Goal: Information Seeking & Learning: Learn about a topic

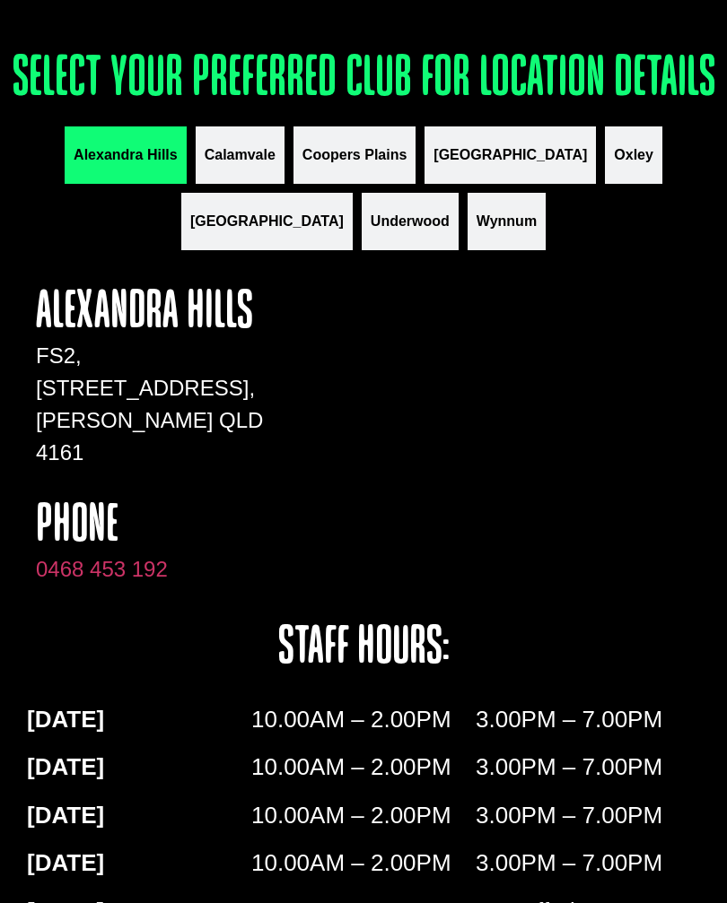
scroll to position [2249, 0]
click at [605, 185] on button "Oxley" at bounding box center [633, 155] width 57 height 57
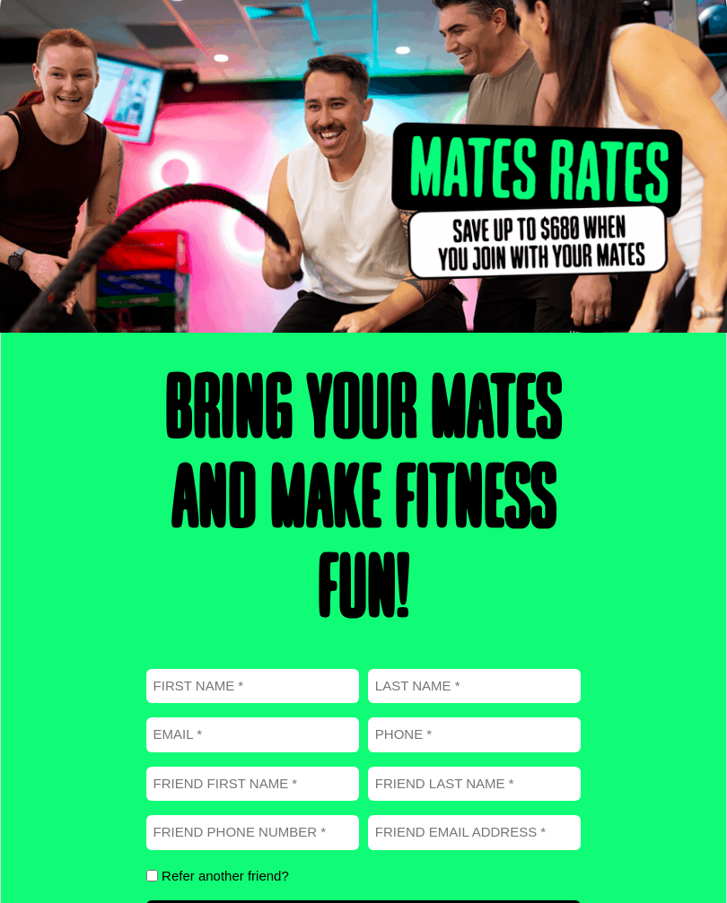
scroll to position [0, 0]
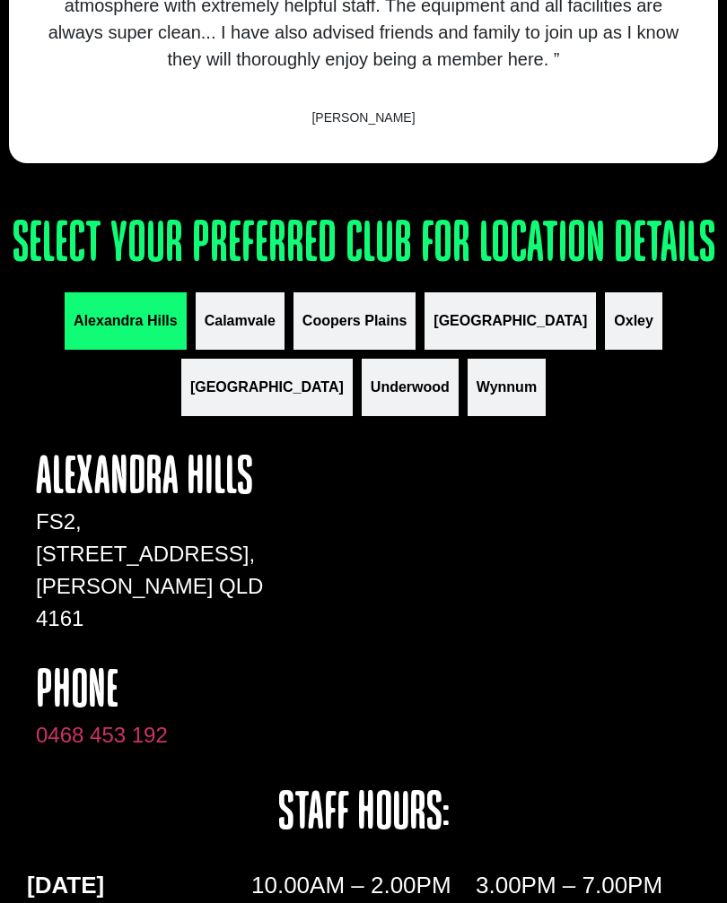
click at [340, 332] on span "Coopers Plains" at bounding box center [354, 321] width 104 height 22
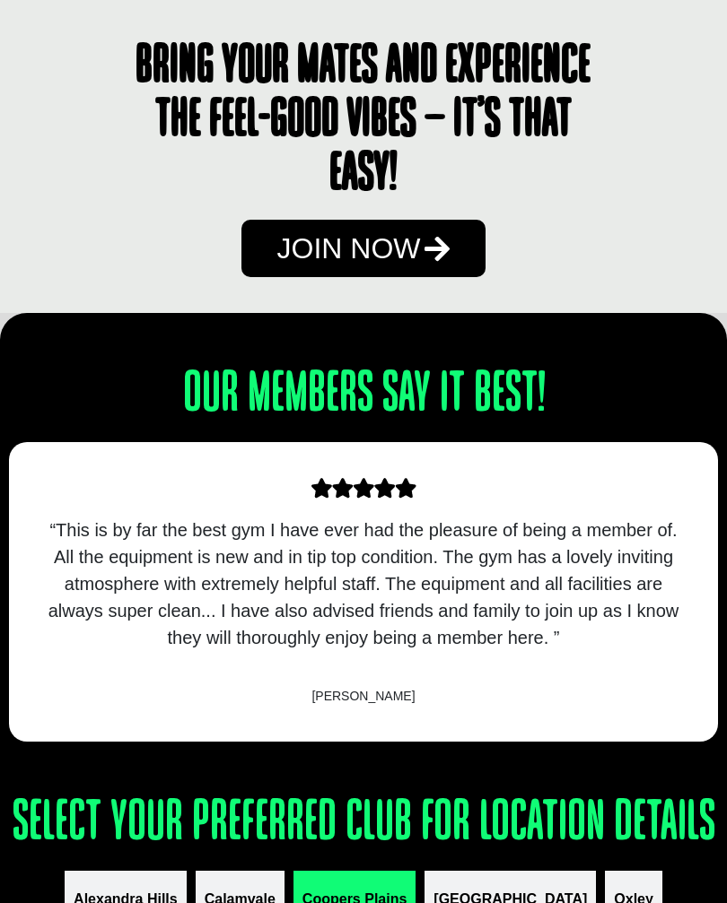
scroll to position [1503, 0]
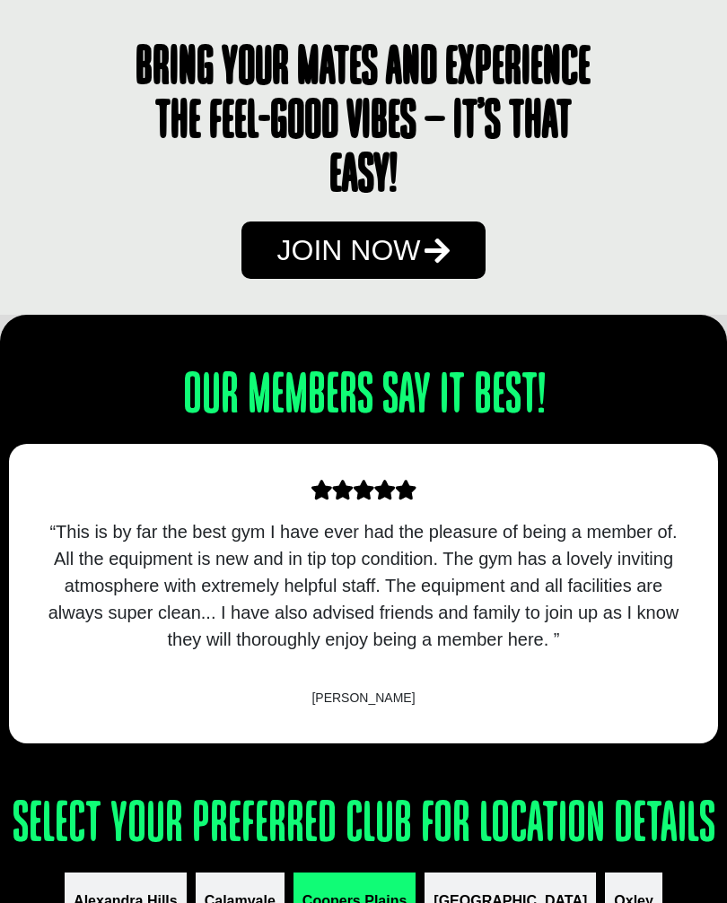
click at [425, 265] on icon at bounding box center [436, 250] width 25 height 29
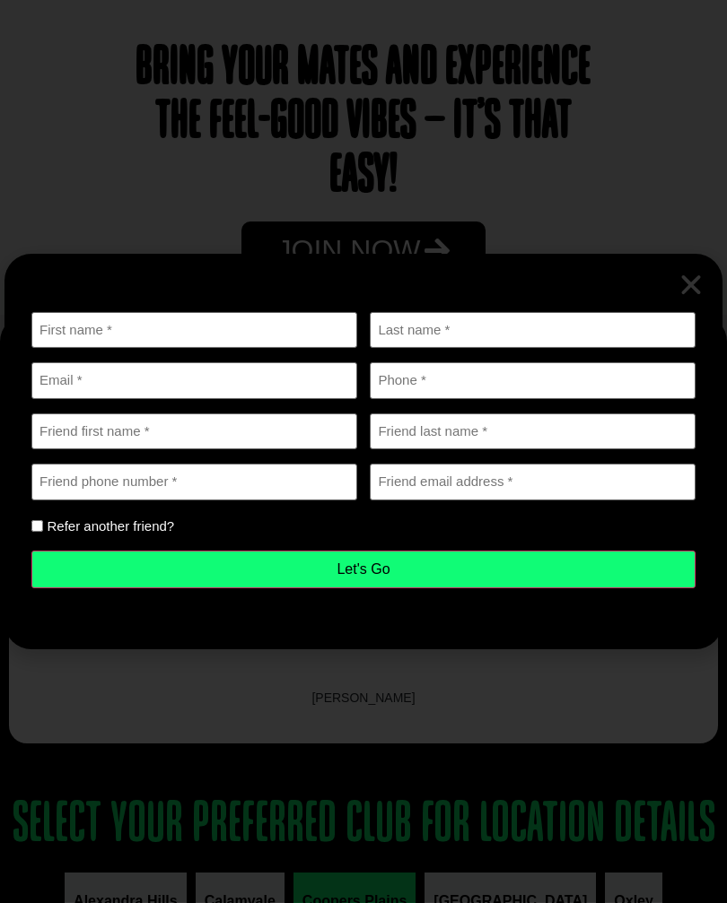
click at [655, 217] on div "First name (Required) Last name (Required) Email (Required) Phone (Required) Fr…" at bounding box center [363, 451] width 727 height 903
click at [697, 203] on div "First name (Required) Last name (Required) Email (Required) Phone (Required) Fr…" at bounding box center [363, 451] width 727 height 903
click at [537, 763] on div "First name (Required) Last name (Required) Email (Required) Phone (Required) Fr…" at bounding box center [363, 451] width 727 height 903
click at [689, 299] on icon "Close" at bounding box center [690, 285] width 27 height 27
click at [678, 299] on icon "Close" at bounding box center [690, 285] width 27 height 27
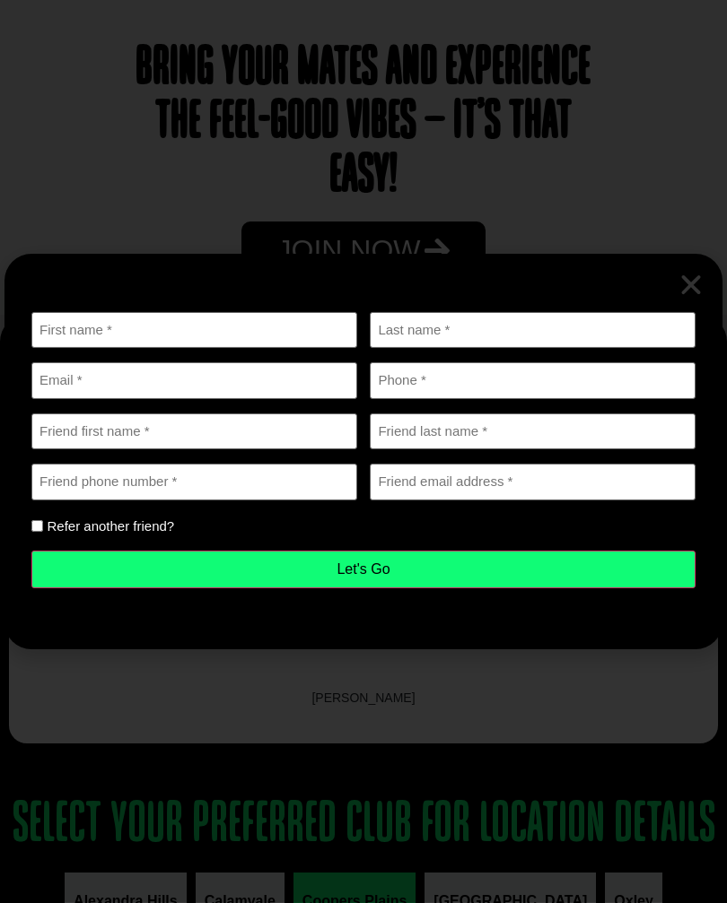
click at [684, 299] on icon "Close" at bounding box center [690, 285] width 27 height 27
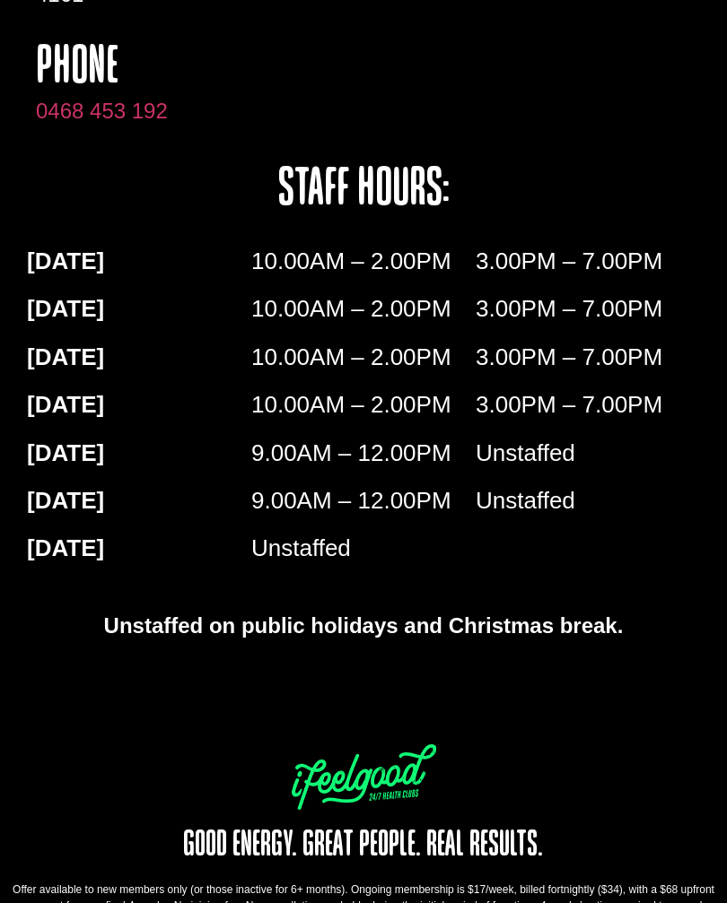
scroll to position [2860, 0]
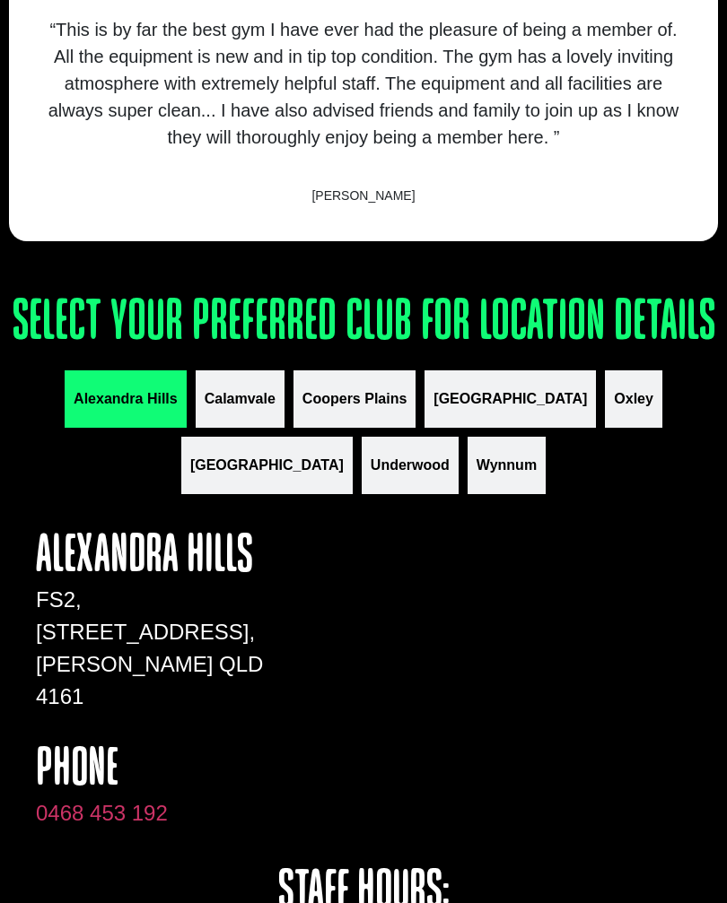
click at [351, 411] on span "Coopers Plains" at bounding box center [354, 400] width 104 height 22
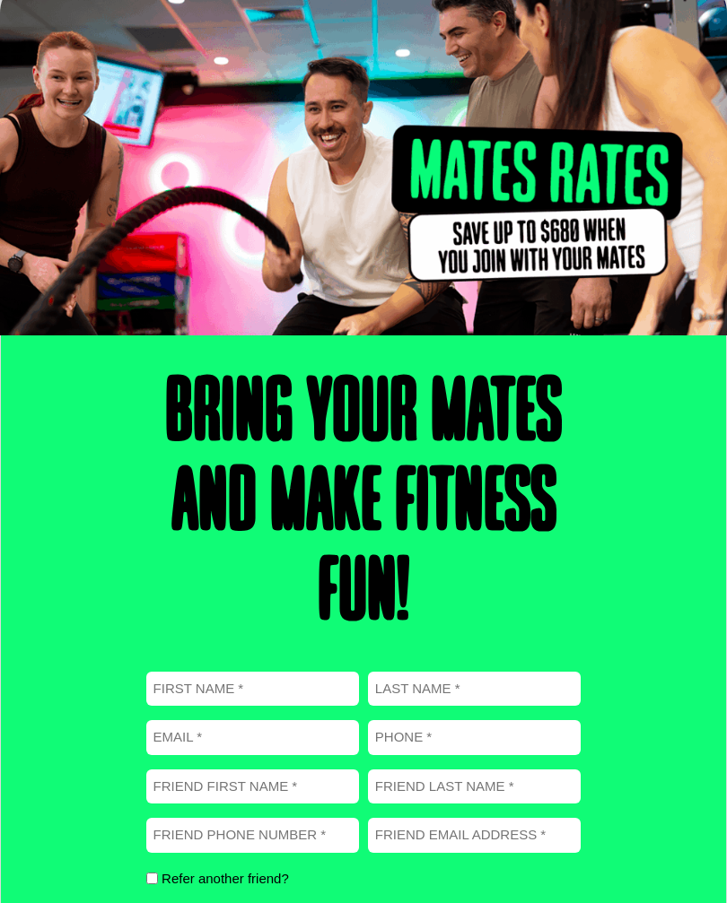
scroll to position [39, 0]
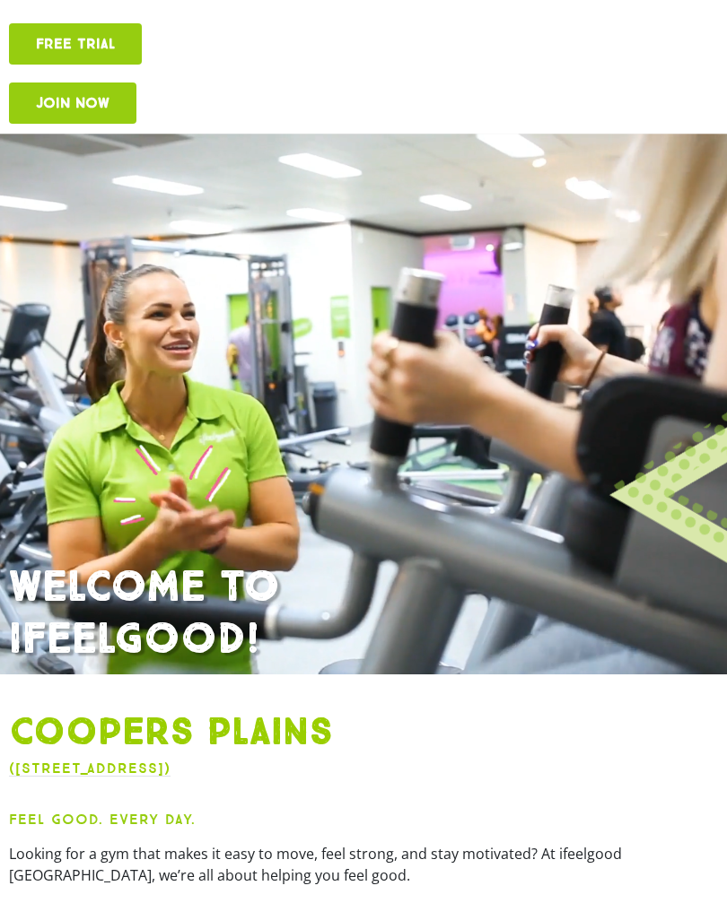
scroll to position [256, 0]
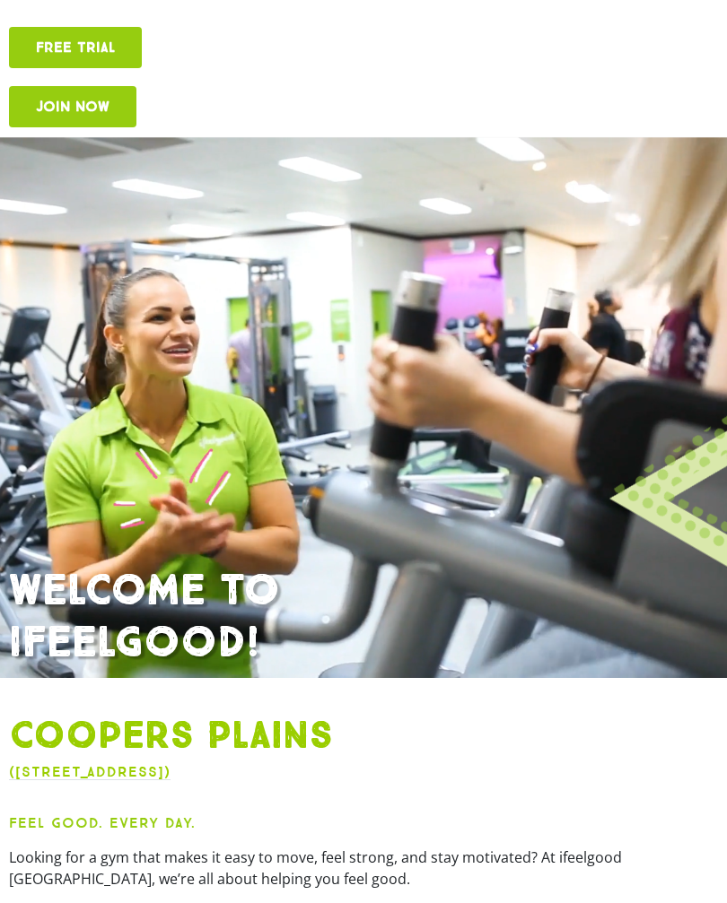
click at [605, 423] on div at bounding box center [480, 341] width 727 height 531
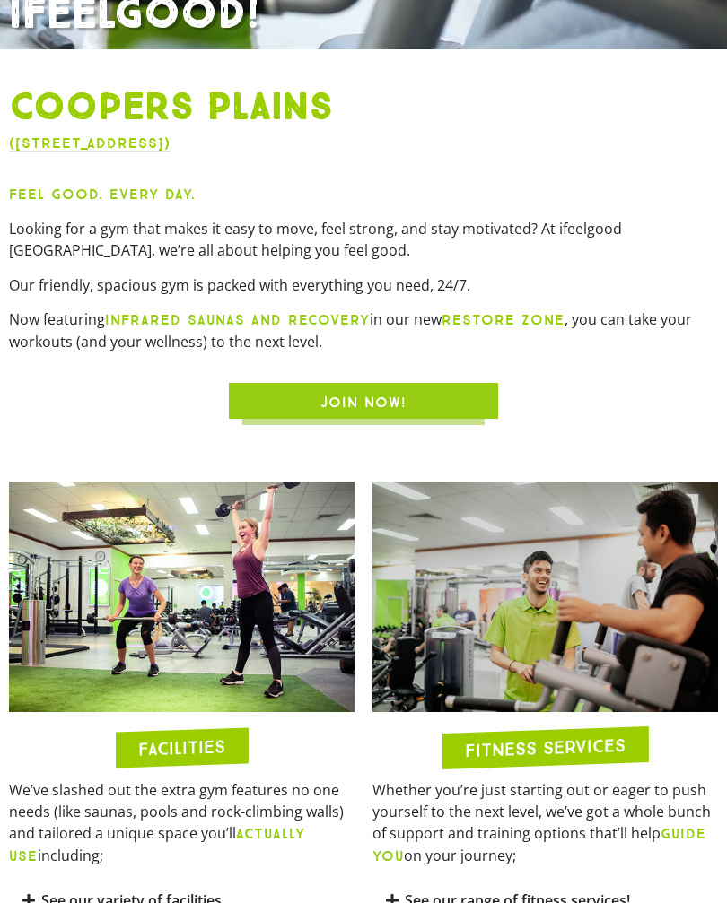
scroll to position [885, 0]
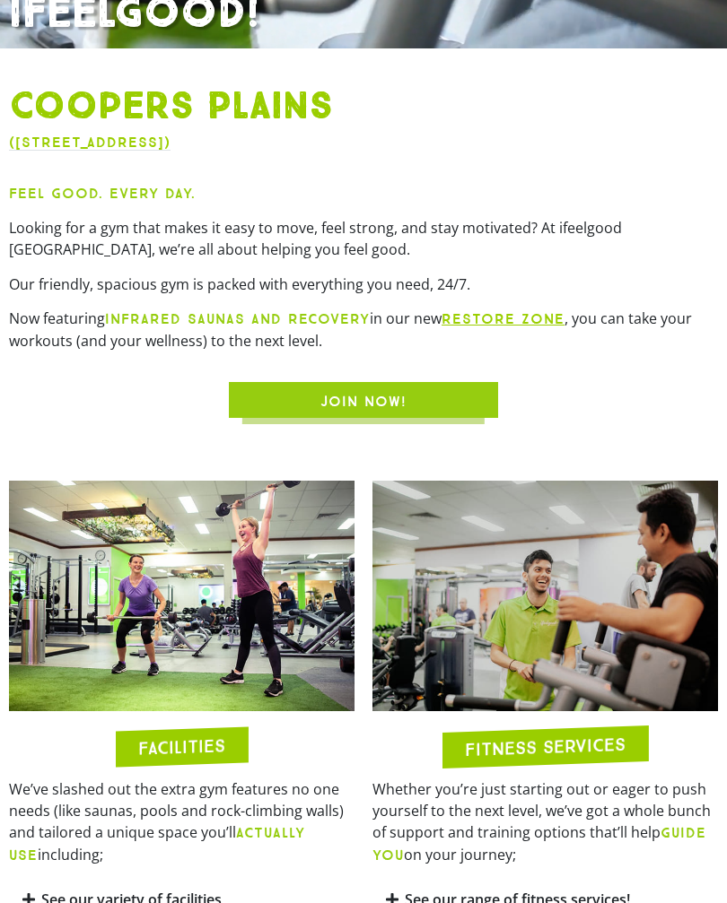
click at [530, 327] on link "RESTORE zone" at bounding box center [502, 318] width 123 height 17
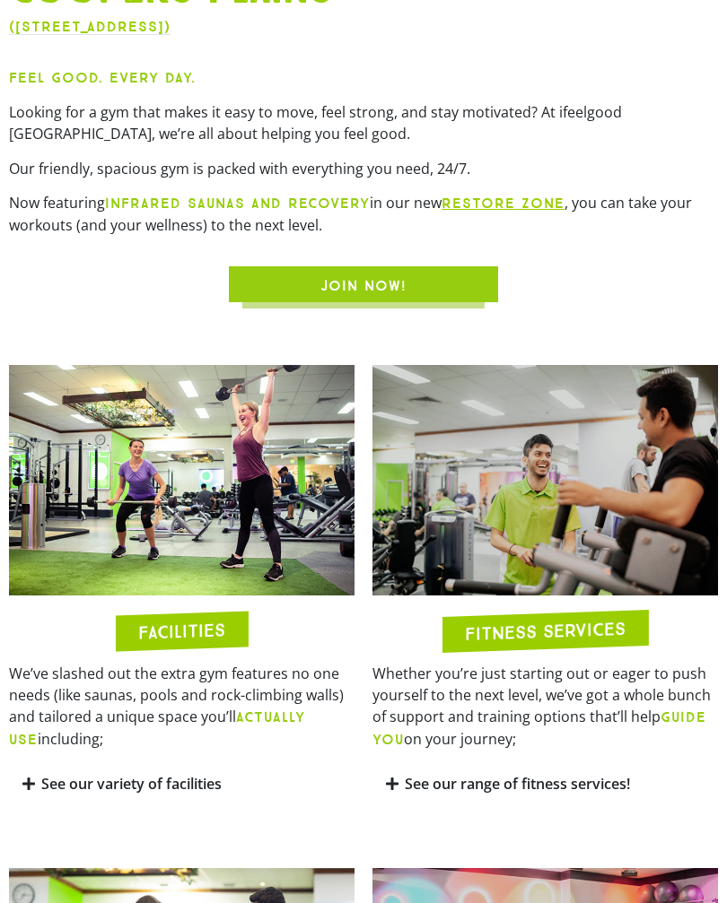
scroll to position [1008, 0]
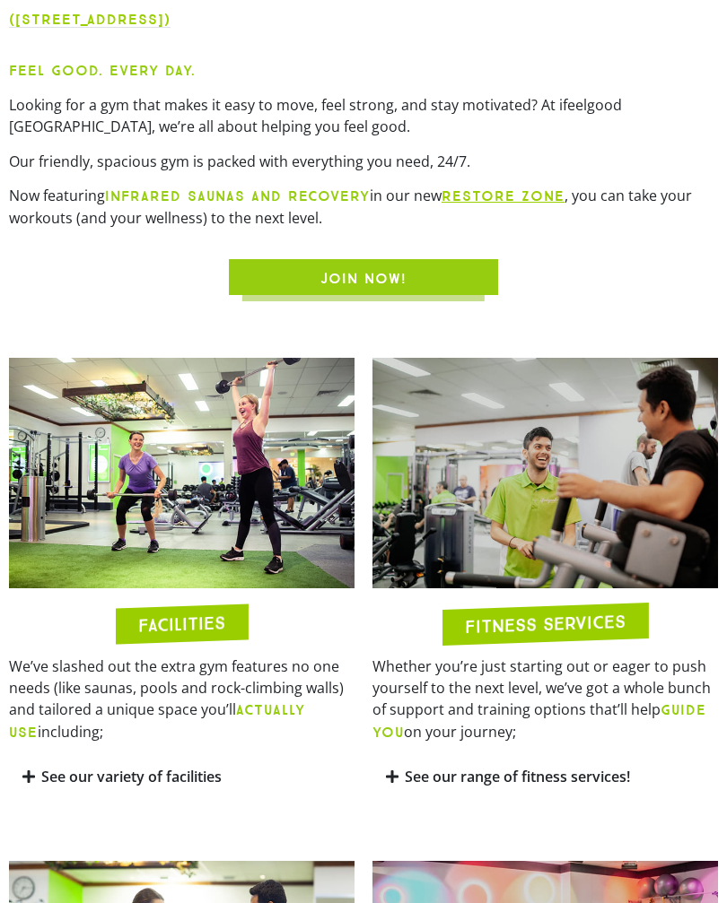
click at [200, 633] on h2 "FACILITIES" at bounding box center [181, 624] width 87 height 21
click at [267, 538] on img at bounding box center [181, 473] width 345 height 231
click at [200, 645] on div "FACILITIES" at bounding box center [182, 625] width 132 height 40
click at [227, 642] on div "FACILITIES" at bounding box center [182, 625] width 132 height 40
click at [216, 645] on div "FACILITIES" at bounding box center [182, 625] width 132 height 40
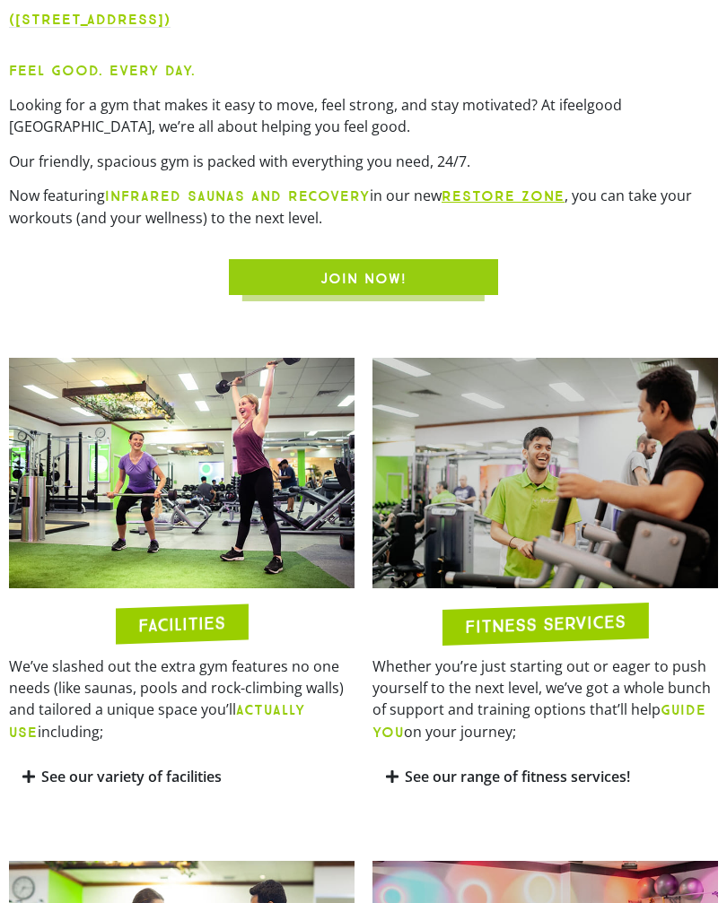
click at [209, 787] on link "See our variety of facilities" at bounding box center [131, 777] width 180 height 20
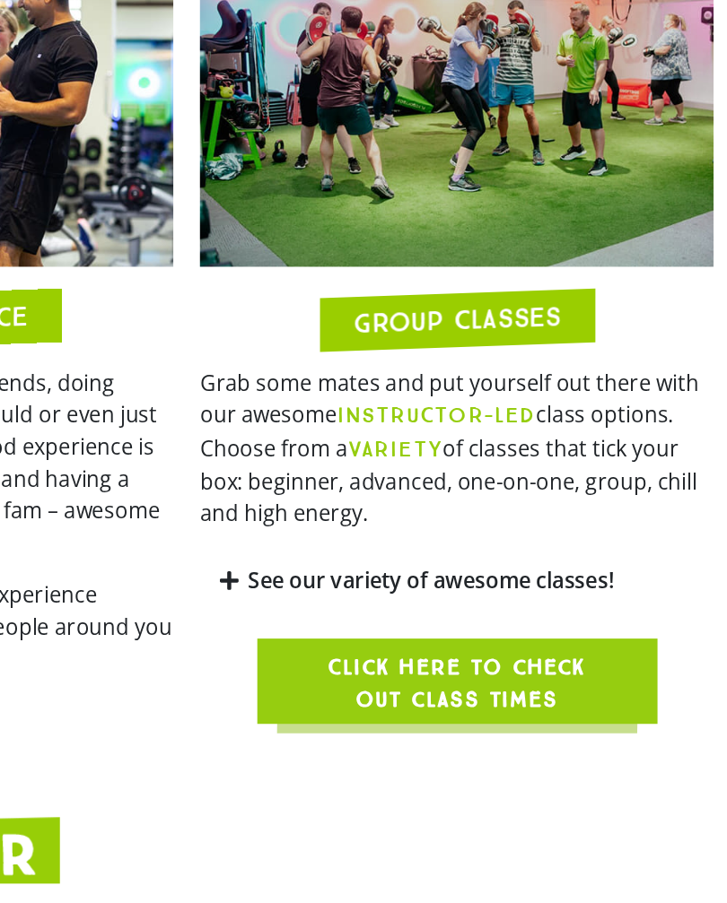
scroll to position [2253, 0]
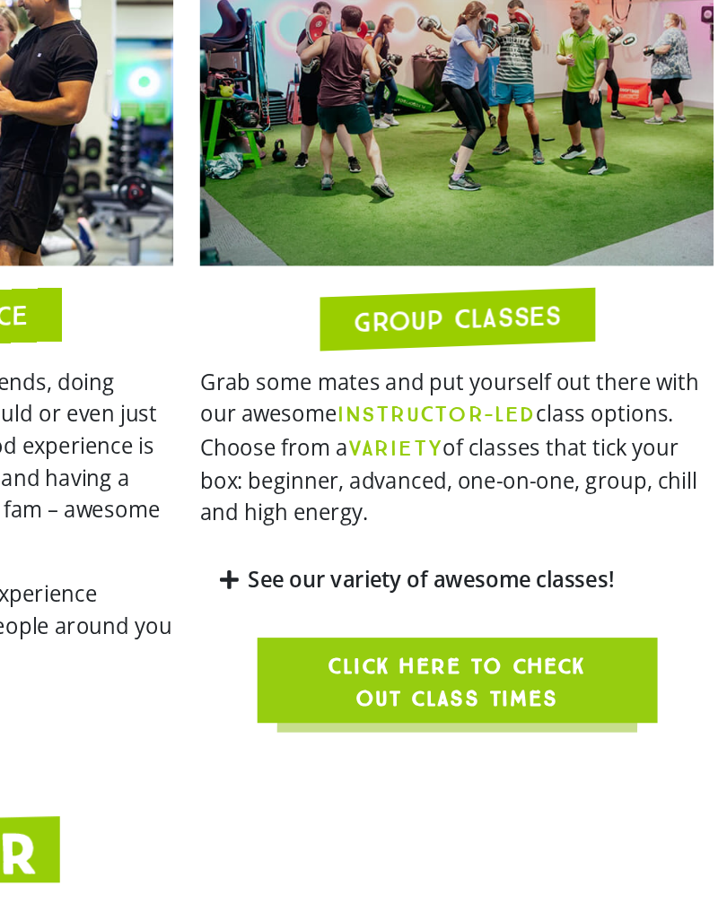
click at [405, 656] on link "See our variety of awesome classes!" at bounding box center [528, 666] width 246 height 20
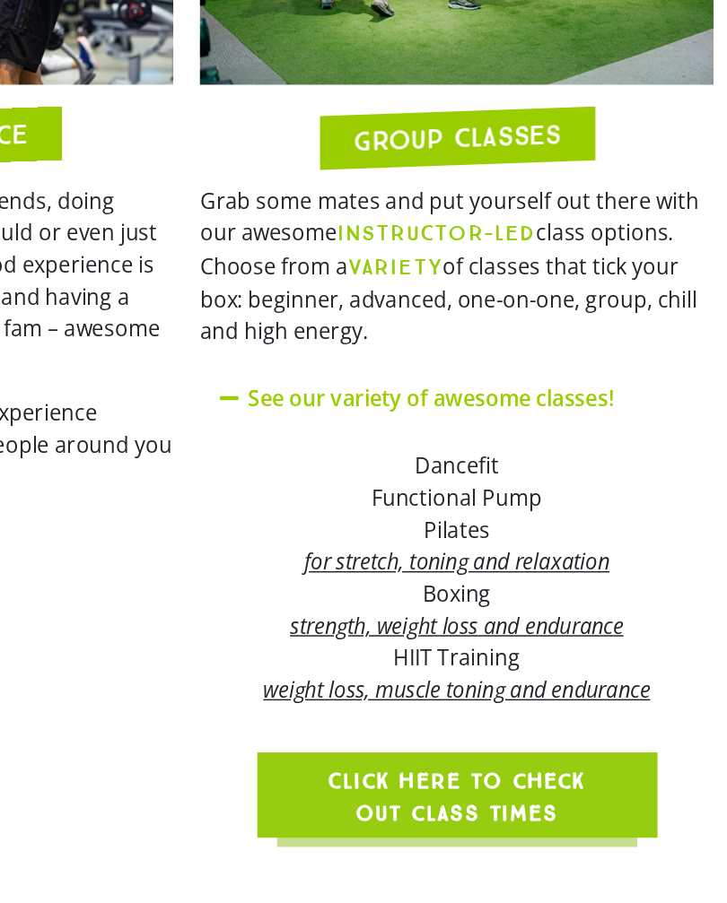
scroll to position [2375, 0]
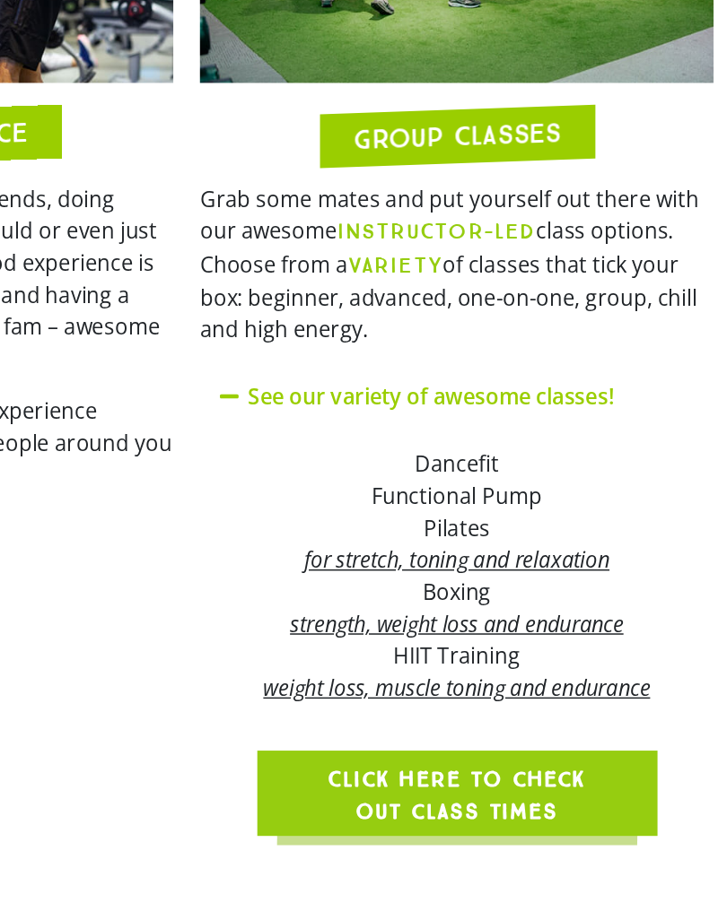
click at [386, 578] on div "Dancefit" at bounding box center [545, 589] width 318 height 22
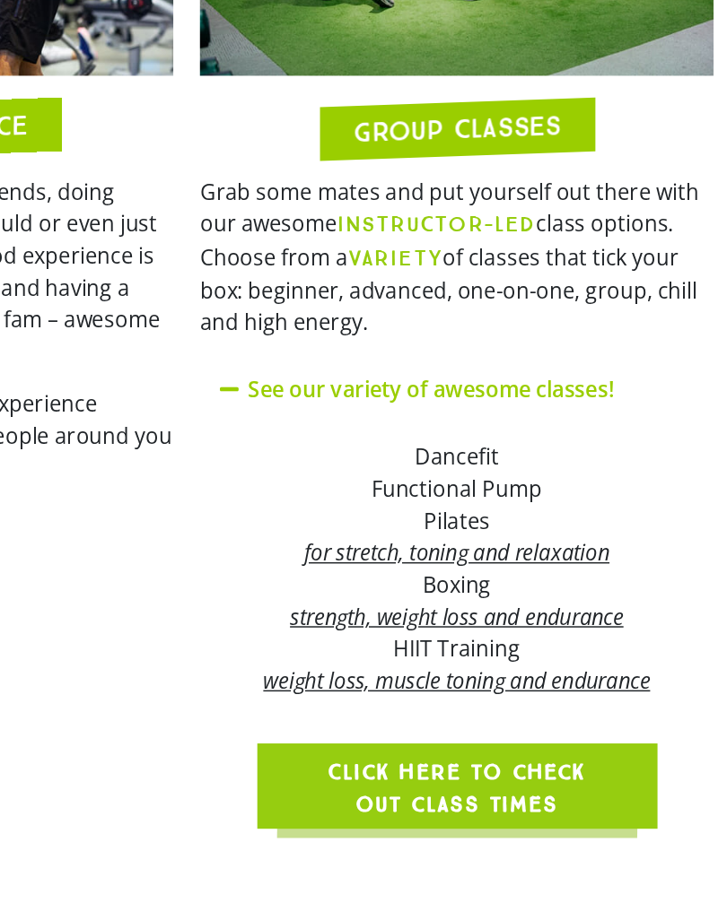
scroll to position [2424, 0]
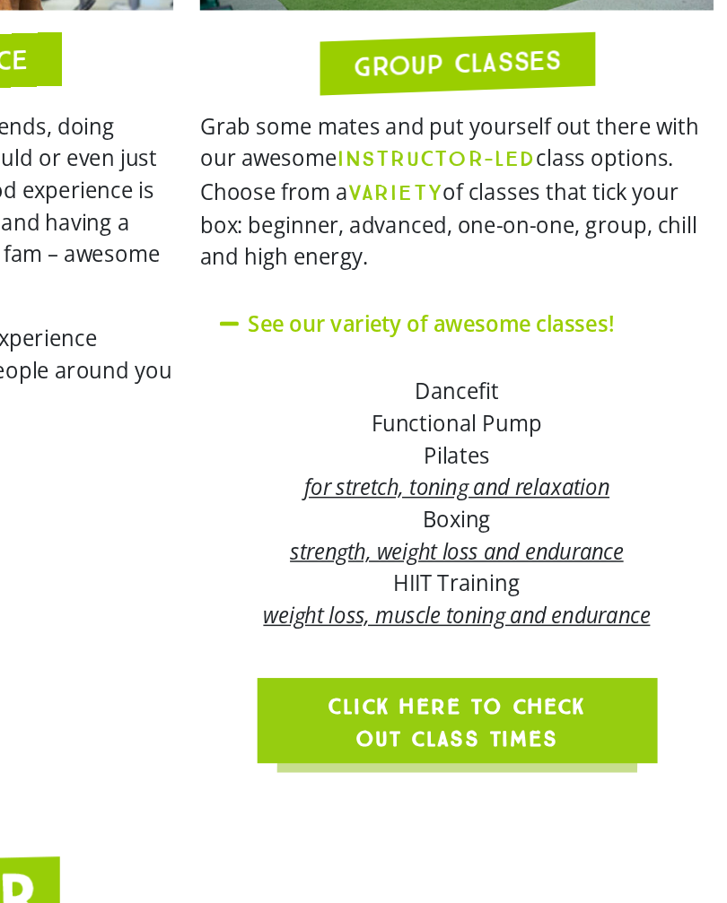
click at [454, 742] on span "Click here to check out class times" at bounding box center [545, 763] width 183 height 43
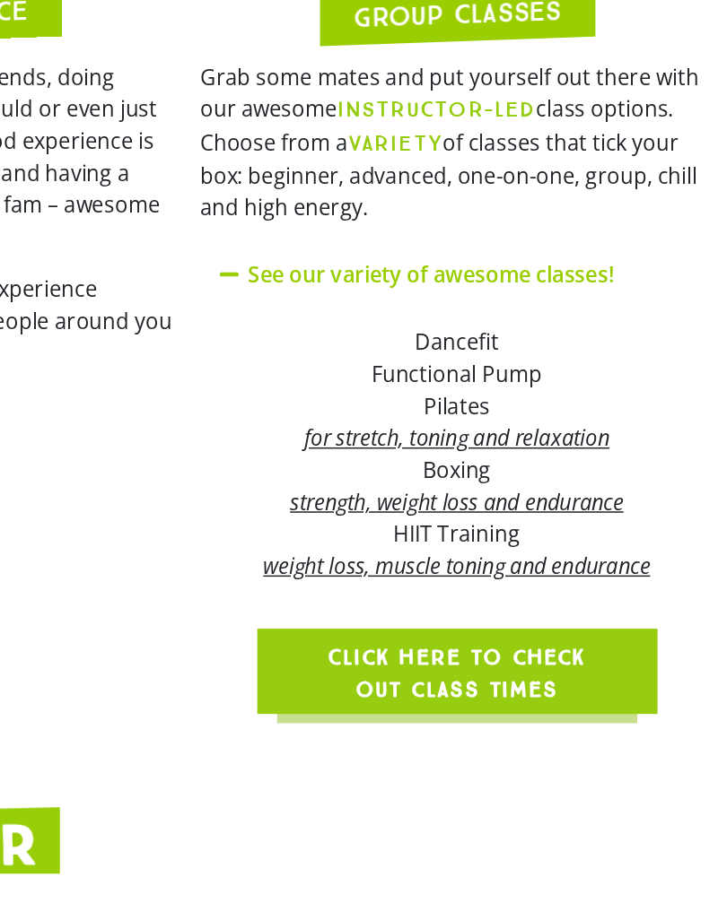
scroll to position [2458, 0]
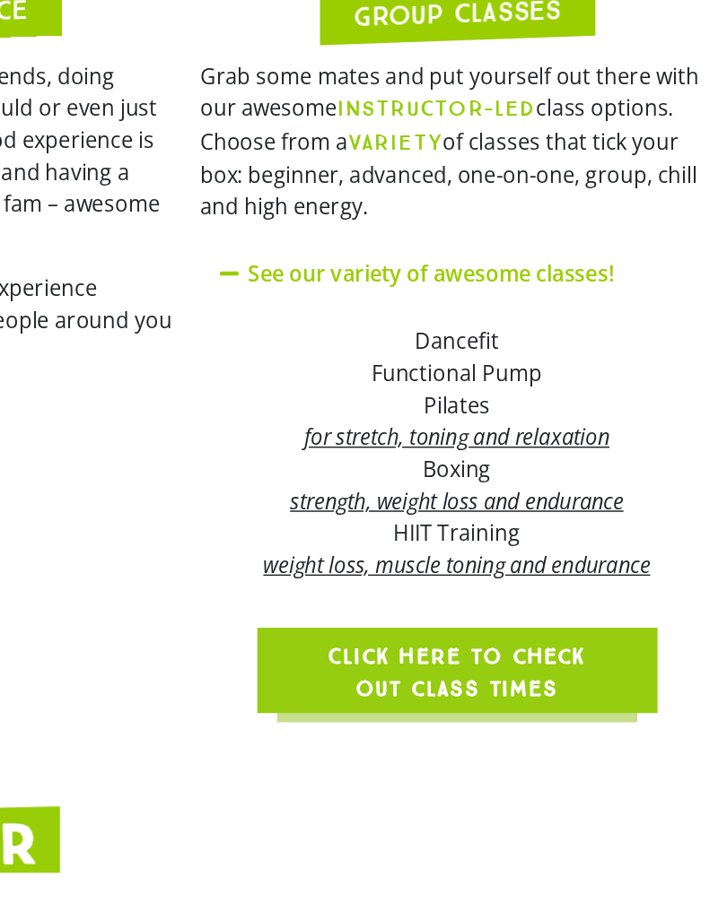
click at [442, 561] on em "for stretch, toning and relaxation" at bounding box center [544, 571] width 205 height 20
click at [433, 604] on em "strength, weight loss and endurance" at bounding box center [545, 614] width 224 height 20
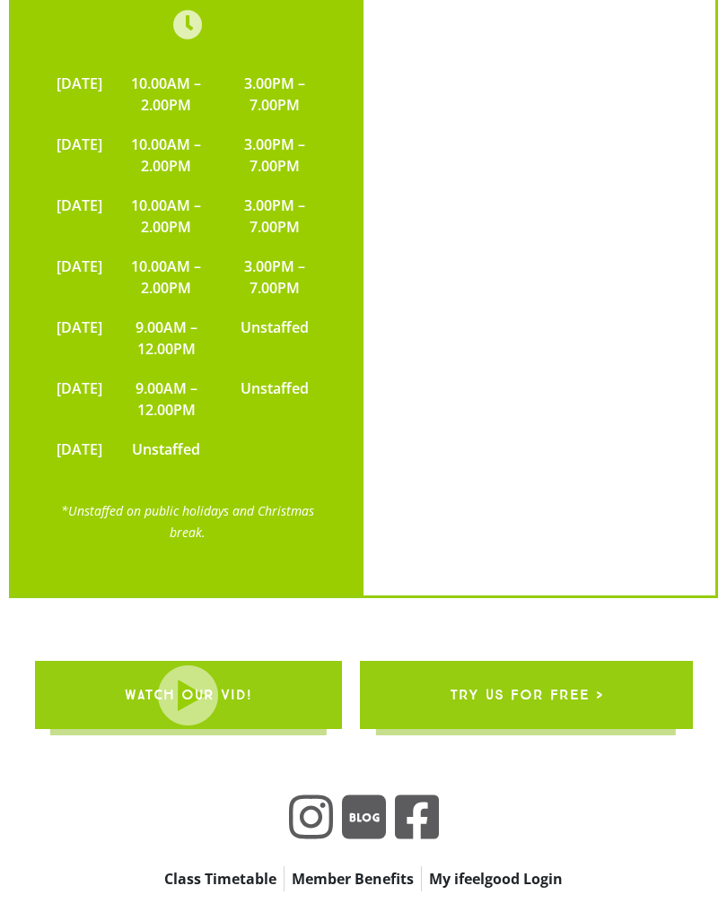
scroll to position [5294, 0]
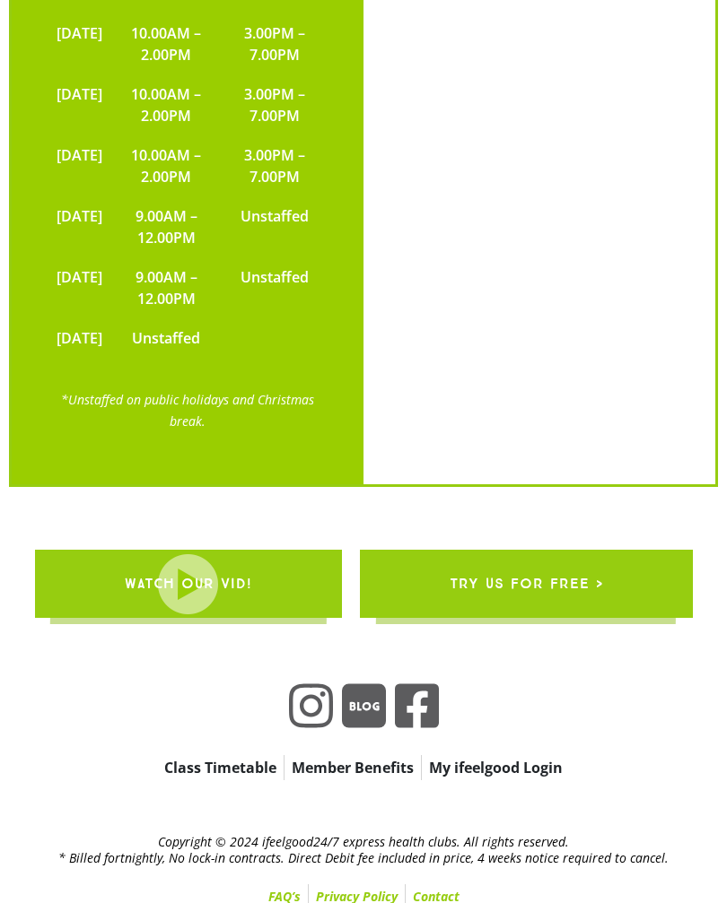
click at [192, 597] on span "WATCH OUR VID!" at bounding box center [188, 585] width 127 height 50
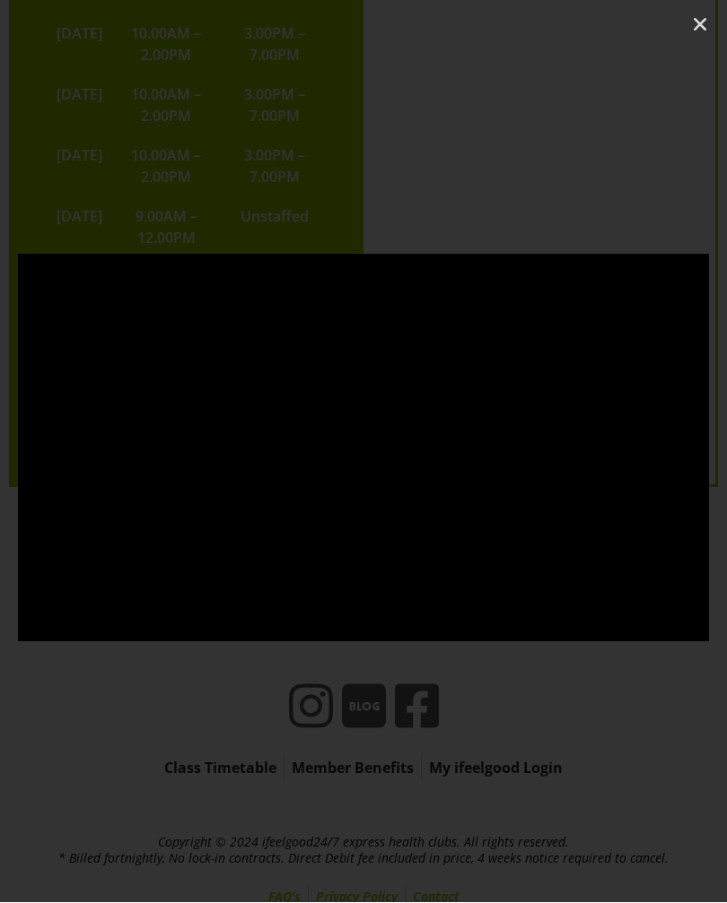
click at [689, 36] on link "Close (Esc)" at bounding box center [699, 25] width 27 height 27
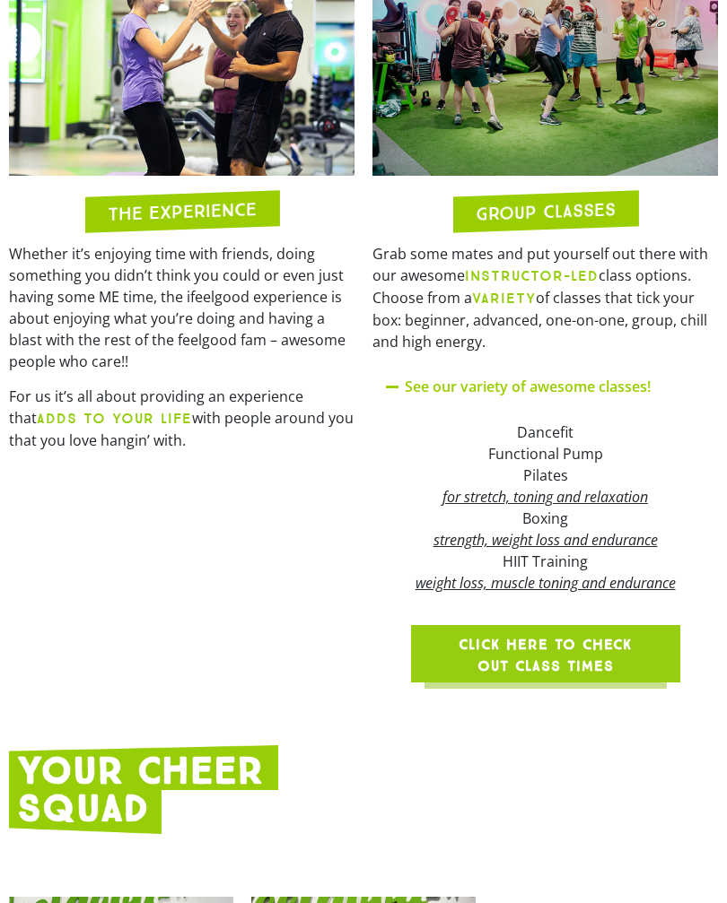
scroll to position [2531, 0]
click at [561, 285] on b "INSTRUCTOR-LED" at bounding box center [532, 276] width 134 height 17
click at [528, 308] on b "VARIETY" at bounding box center [504, 299] width 64 height 17
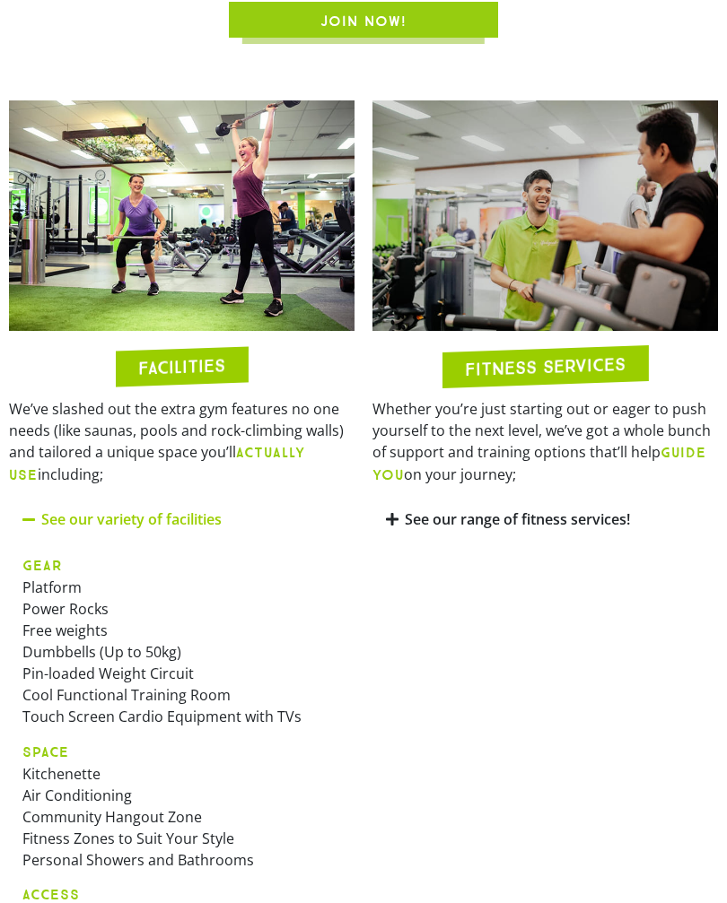
scroll to position [1259, 0]
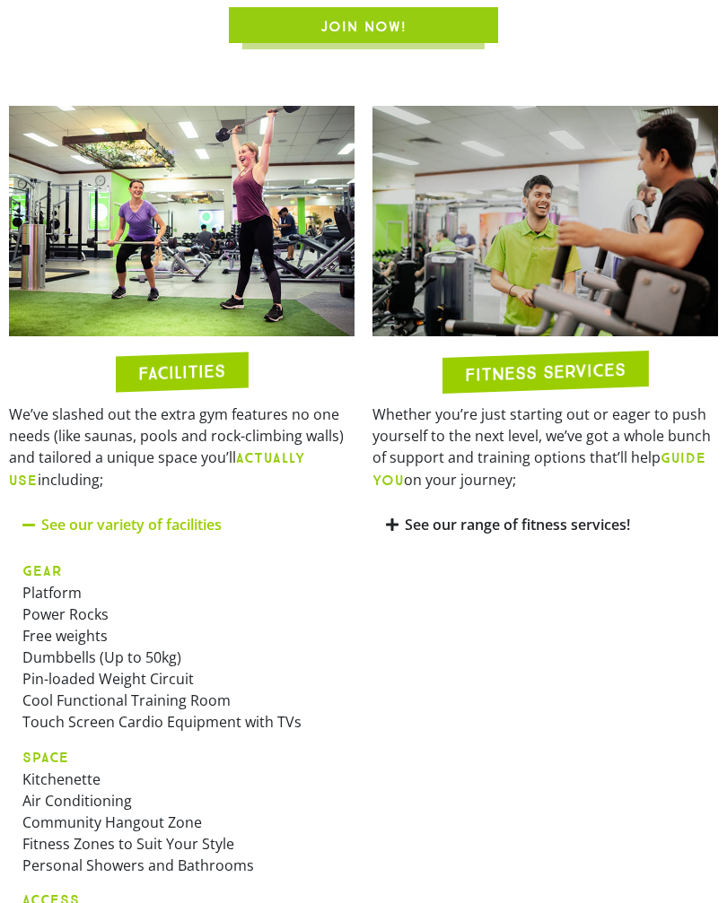
click at [605, 385] on h2 "FITNESS SERVICES" at bounding box center [545, 373] width 161 height 23
click at [682, 469] on b "GUIDE YOU" at bounding box center [539, 469] width 334 height 39
click at [540, 536] on link "See our range of fitness services!" at bounding box center [517, 526] width 225 height 20
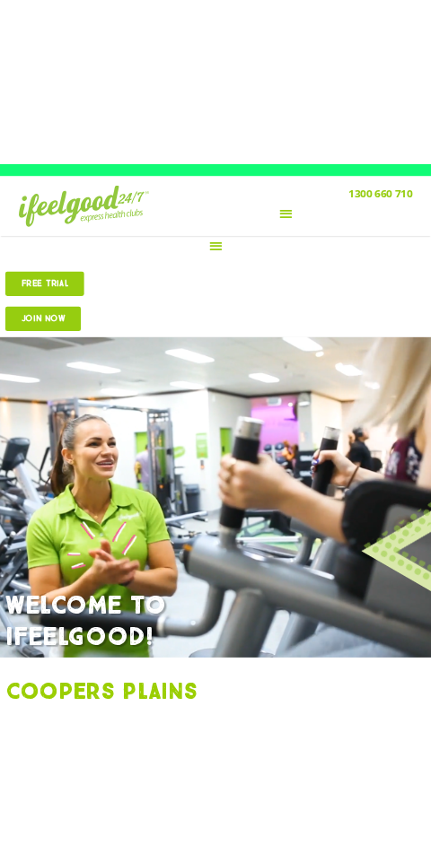
scroll to position [0, 0]
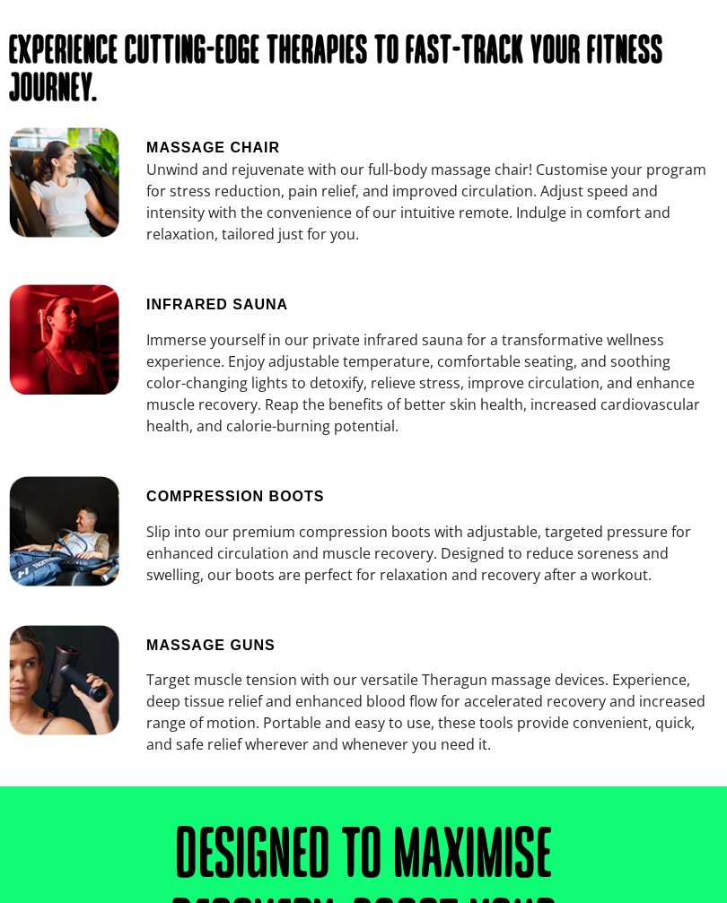
scroll to position [3309, 0]
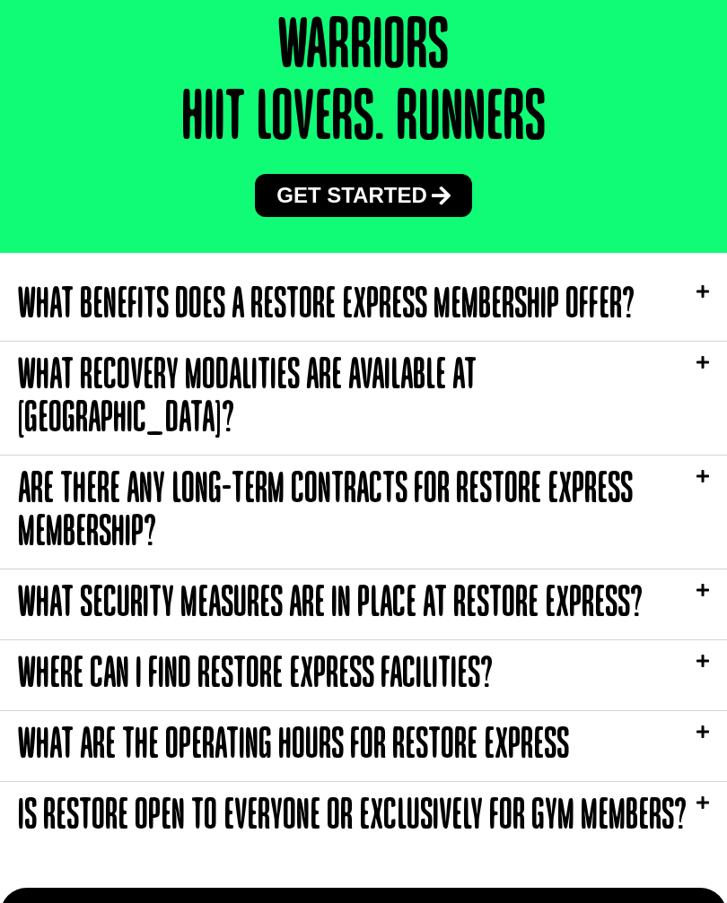
click at [698, 335] on div "What benefits does a Restore Express membership offer?" at bounding box center [363, 306] width 727 height 70
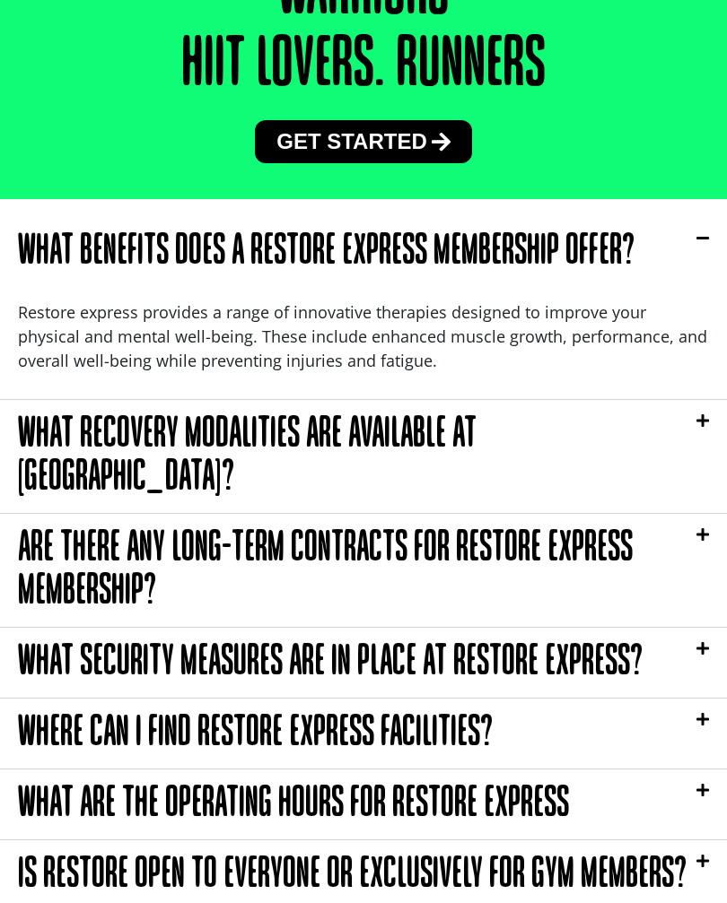
click at [714, 460] on div "What recovery modalities are available at [GEOGRAPHIC_DATA]?" at bounding box center [363, 456] width 727 height 113
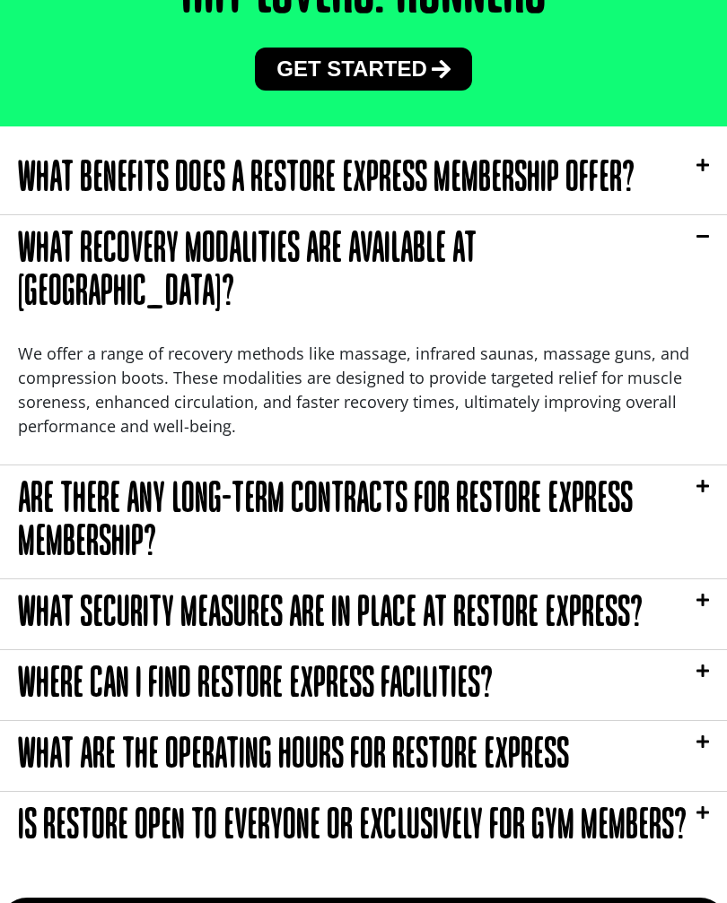
click at [703, 486] on icon at bounding box center [702, 486] width 13 height 14
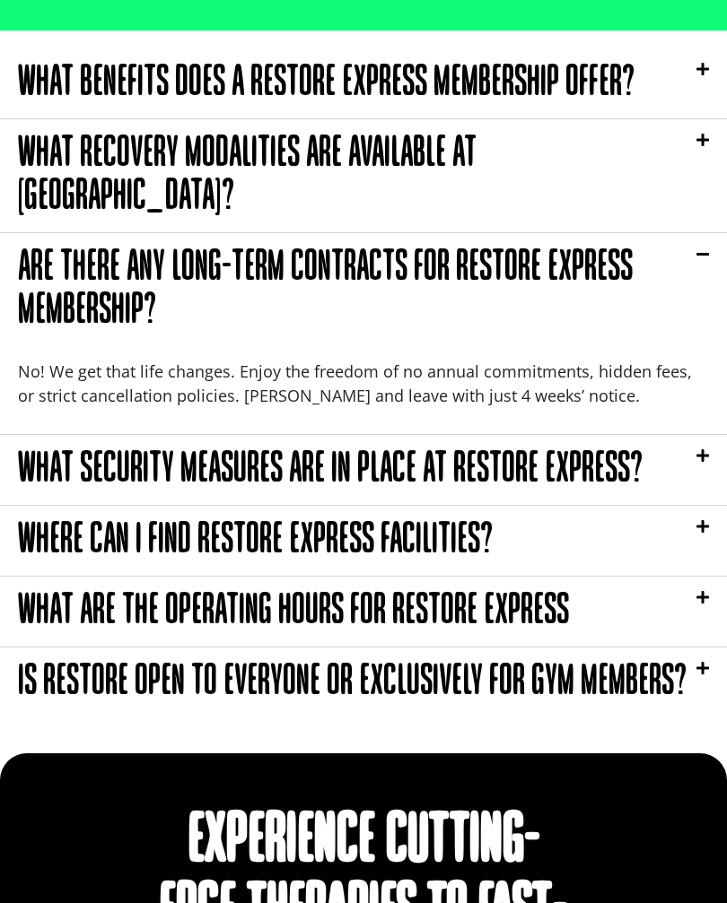
scroll to position [5012, 0]
click at [708, 453] on icon at bounding box center [702, 456] width 13 height 14
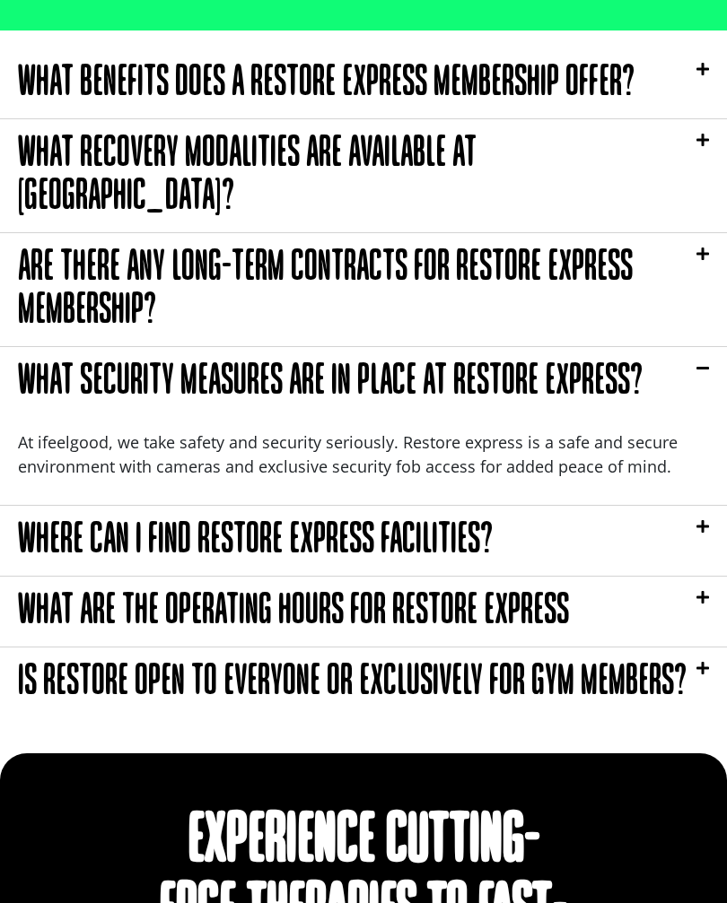
click at [703, 519] on icon at bounding box center [702, 526] width 13 height 14
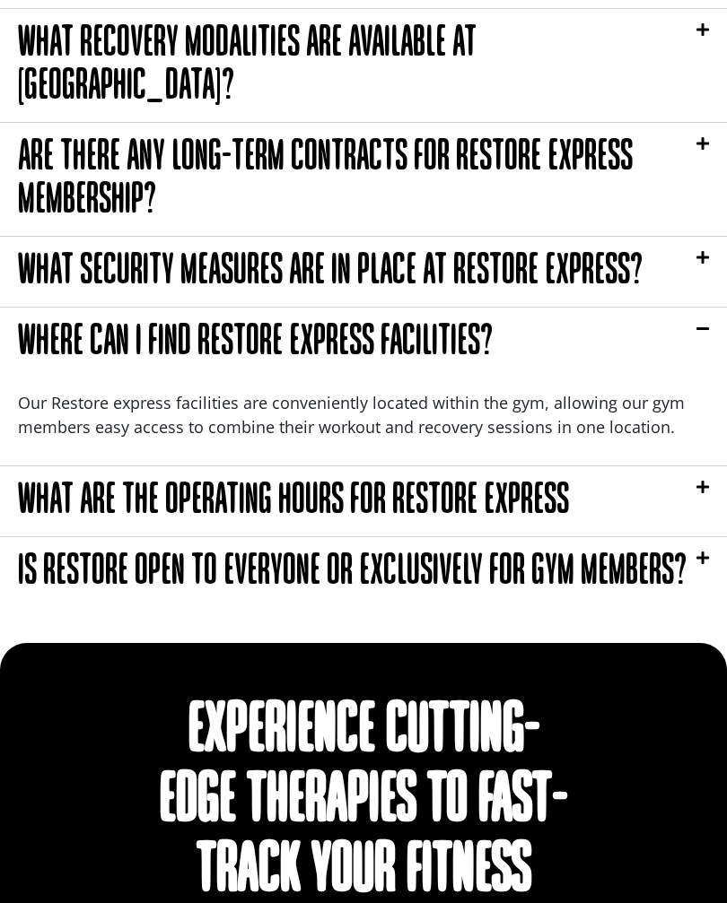
scroll to position [5122, 0]
click at [710, 484] on div "What are the operating hours for Restore Express" at bounding box center [363, 501] width 727 height 70
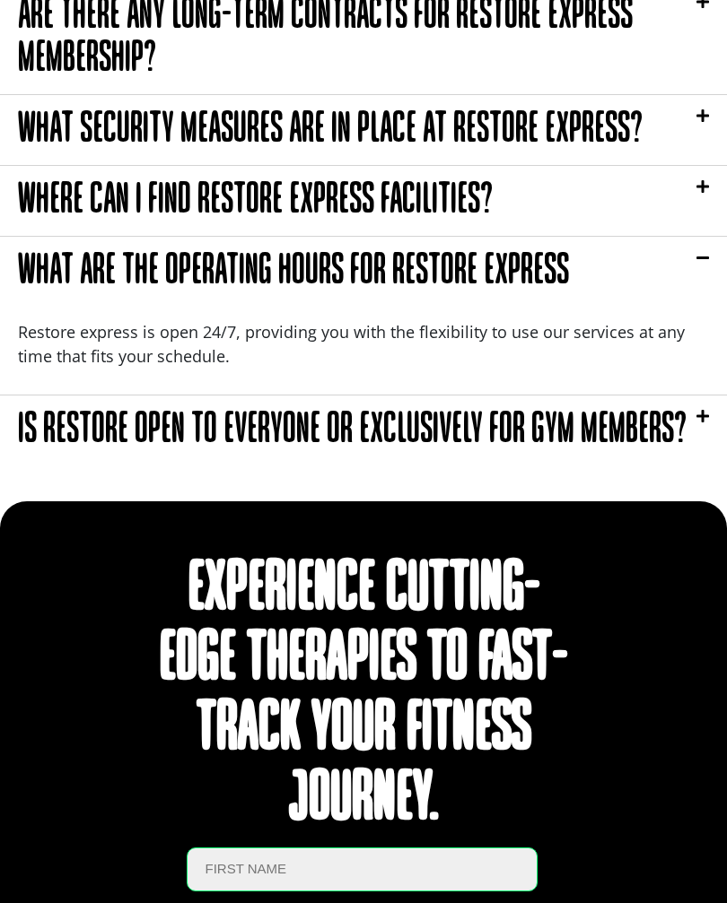
click at [717, 418] on div "Is Restore open to everyone or exclusively for gym members?" at bounding box center [363, 431] width 727 height 70
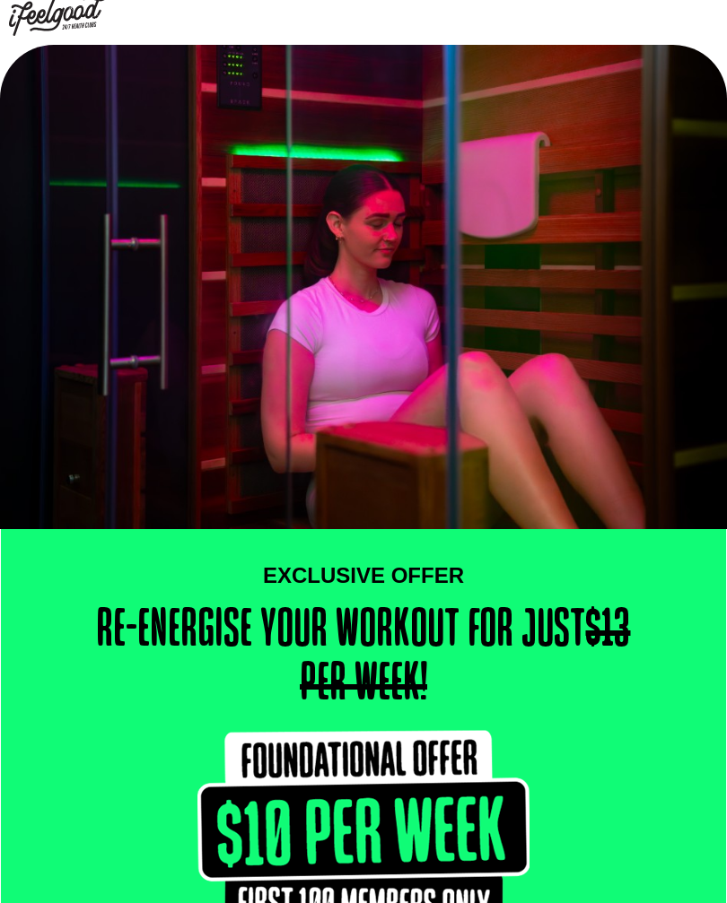
scroll to position [0, 0]
